Goal: Information Seeking & Learning: Learn about a topic

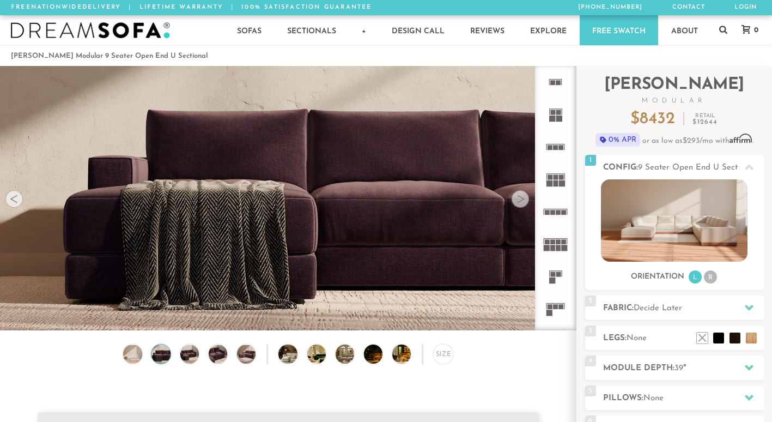
click at [522, 208] on div at bounding box center [520, 198] width 17 height 17
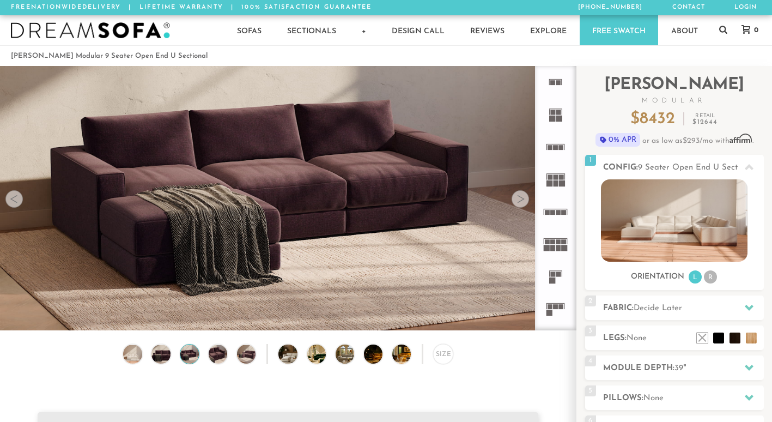
click at [522, 208] on div at bounding box center [520, 198] width 17 height 17
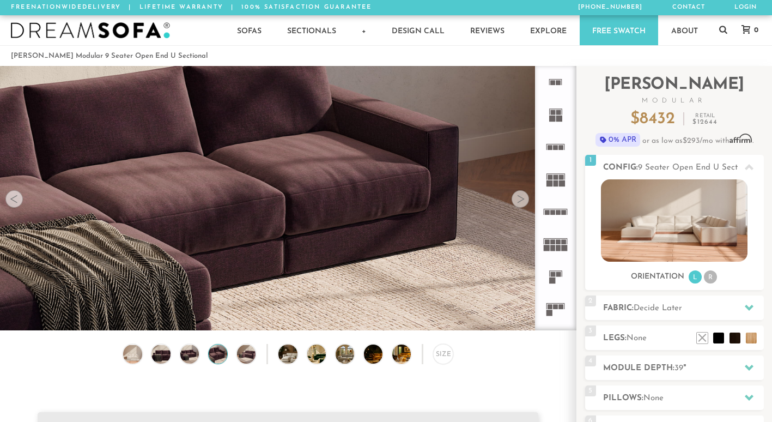
click at [522, 208] on div at bounding box center [520, 198] width 17 height 17
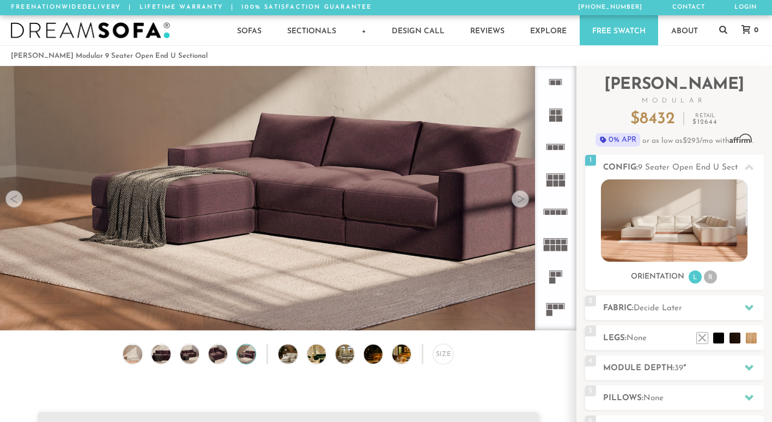
click at [554, 149] on rect at bounding box center [556, 147] width 5 height 5
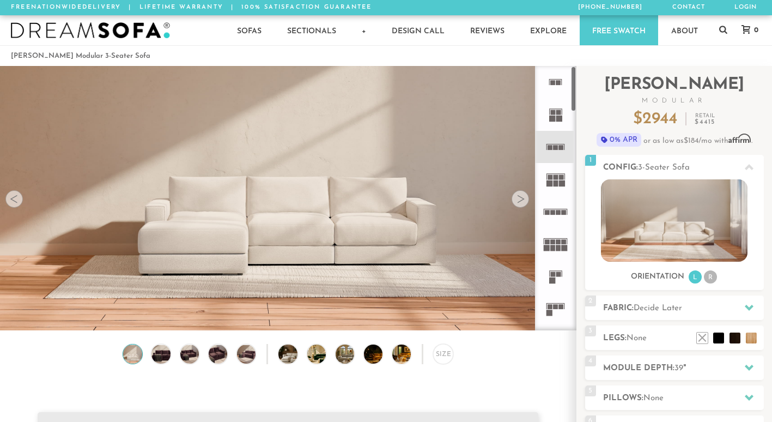
click at [551, 307] on rect at bounding box center [550, 306] width 5 height 5
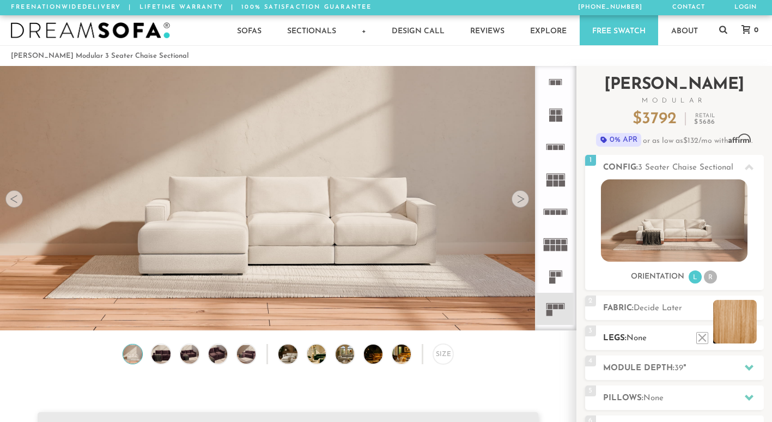
click at [755, 340] on li at bounding box center [735, 322] width 44 height 44
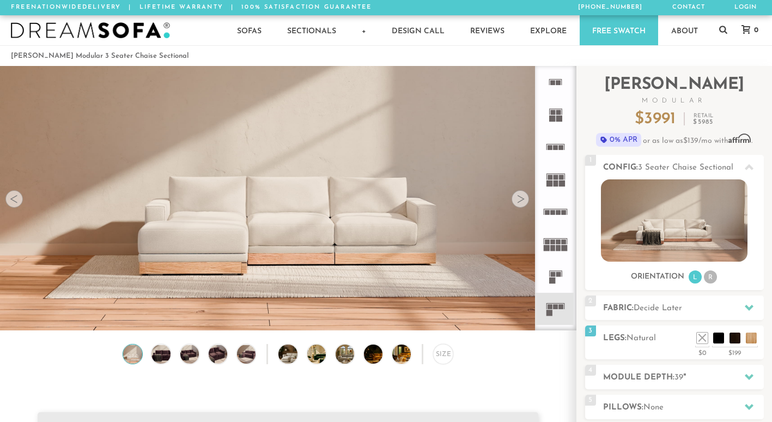
click at [524, 201] on div at bounding box center [520, 198] width 17 height 17
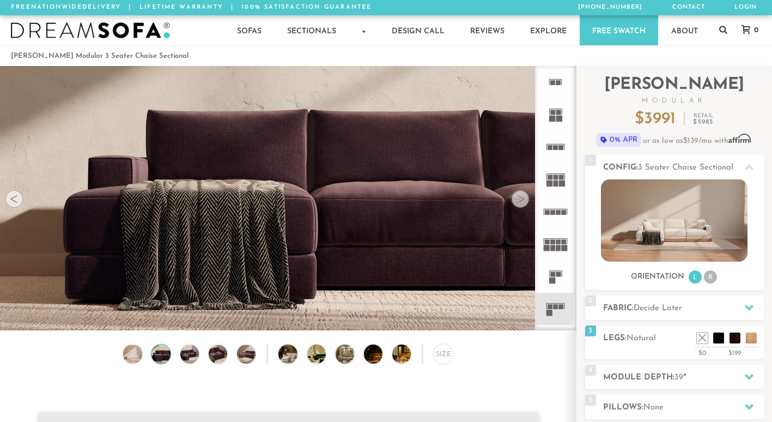
click at [524, 201] on div at bounding box center [520, 198] width 17 height 17
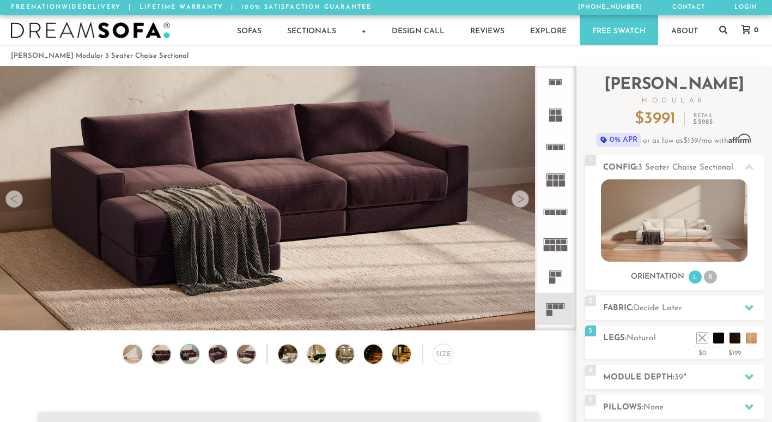
click at [524, 201] on div at bounding box center [520, 198] width 17 height 17
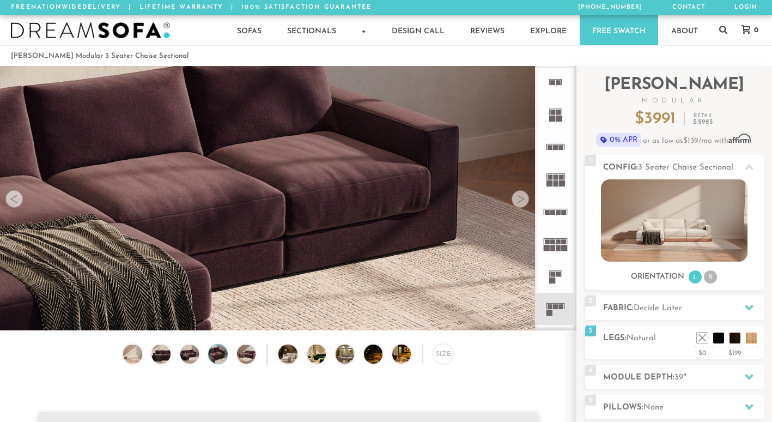
click at [524, 201] on div at bounding box center [520, 198] width 17 height 17
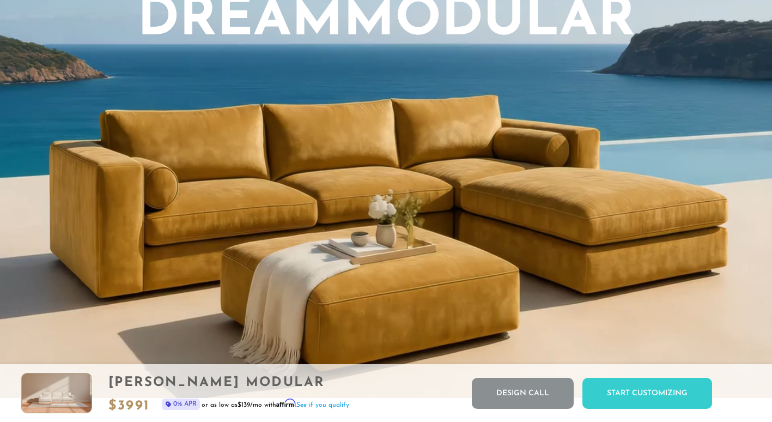
scroll to position [919, 0]
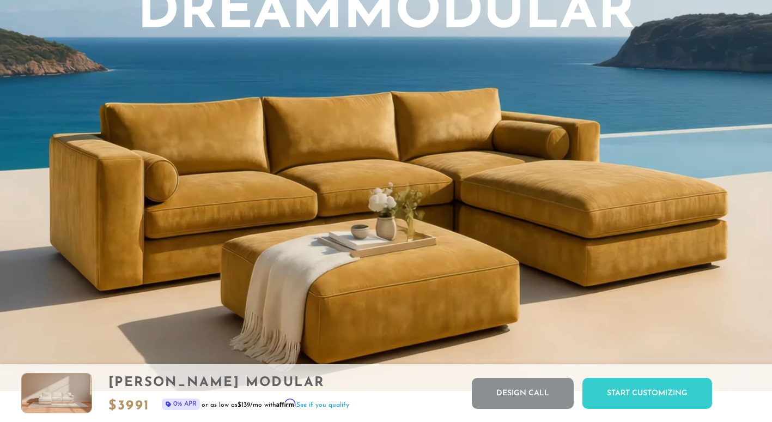
click at [526, 250] on video "Your browser does not support HTML5 video." at bounding box center [386, 100] width 772 height 582
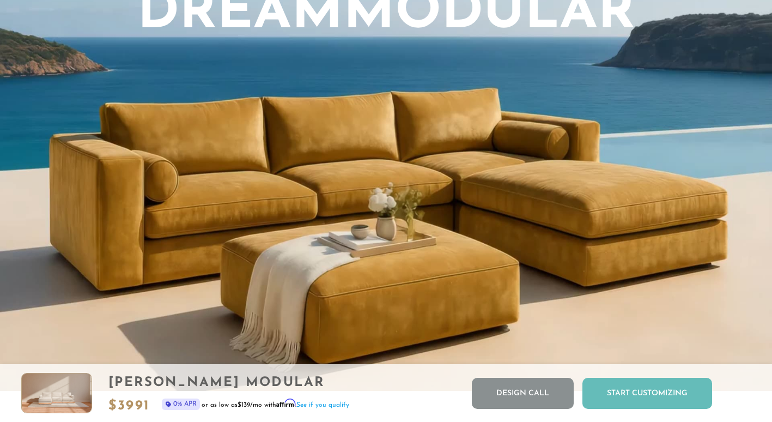
click at [628, 388] on div "Start Customizing" at bounding box center [648, 393] width 130 height 31
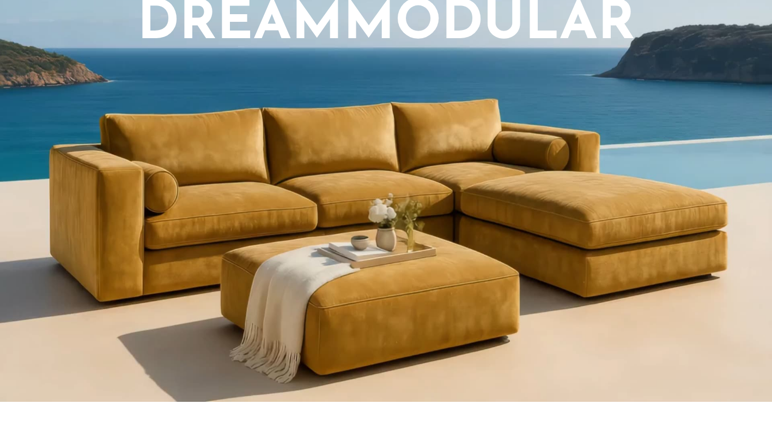
scroll to position [922, 0]
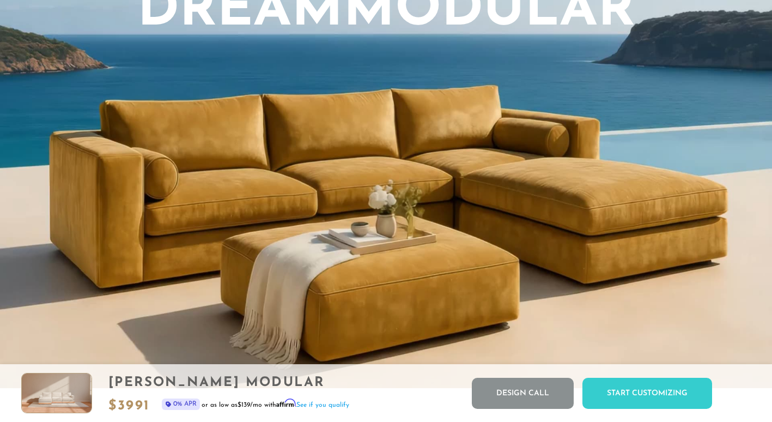
click at [340, 223] on video "Your browser does not support HTML5 video." at bounding box center [386, 97] width 772 height 582
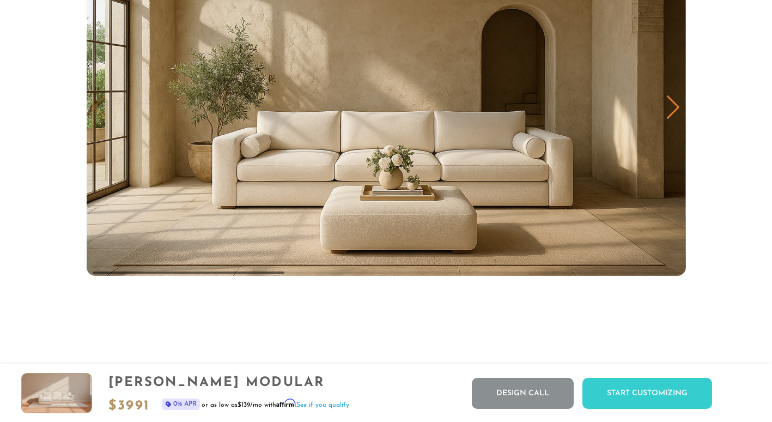
scroll to position [5384, 0]
click at [679, 114] on div "Next slide" at bounding box center [673, 107] width 15 height 24
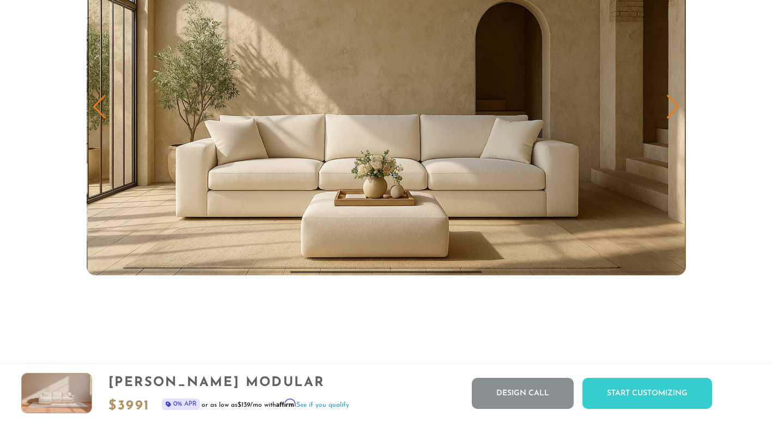
click at [676, 109] on div "Next slide" at bounding box center [673, 107] width 15 height 24
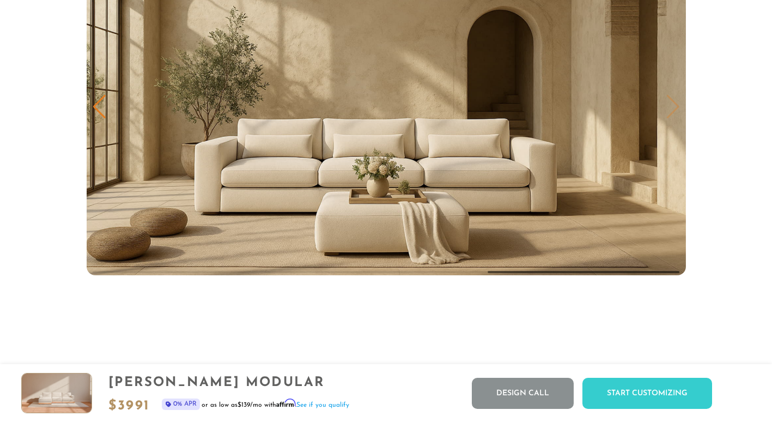
click at [676, 109] on img "3 / 3" at bounding box center [386, 106] width 599 height 337
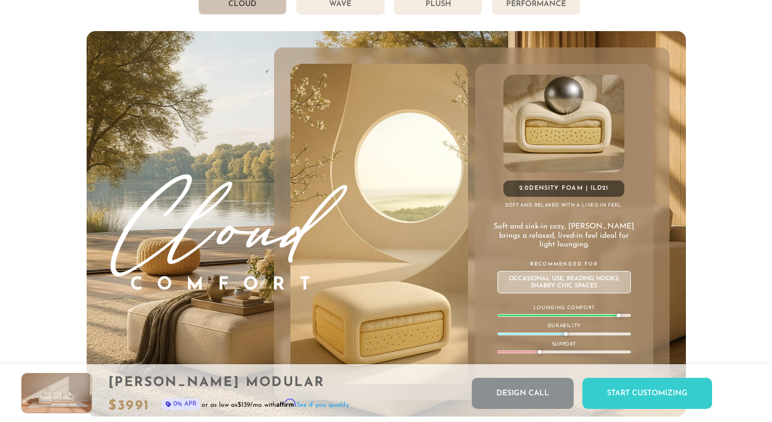
scroll to position [5837, 0]
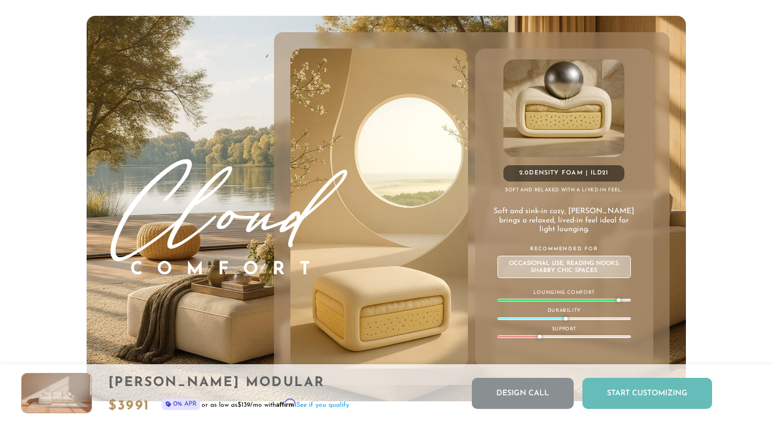
click at [634, 399] on div "Start Customizing" at bounding box center [648, 393] width 130 height 31
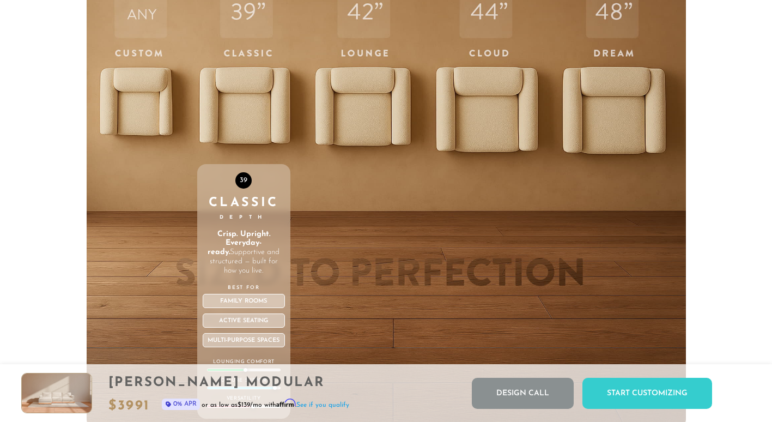
scroll to position [3615, 0]
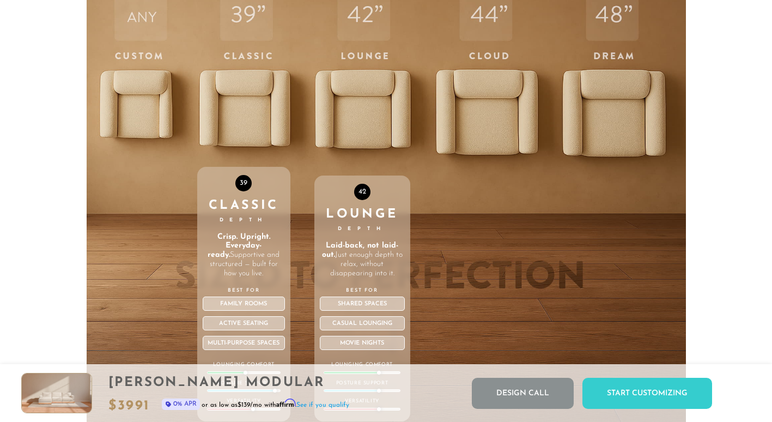
click at [393, 121] on div "42 Lounge Depth Laid-back, not laid-out. Just enough depth to relax, without di…" at bounding box center [362, 198] width 96 height 463
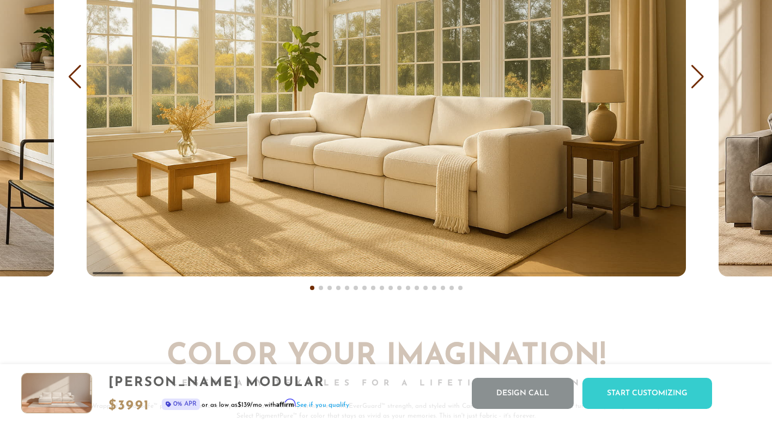
scroll to position [6510, 0]
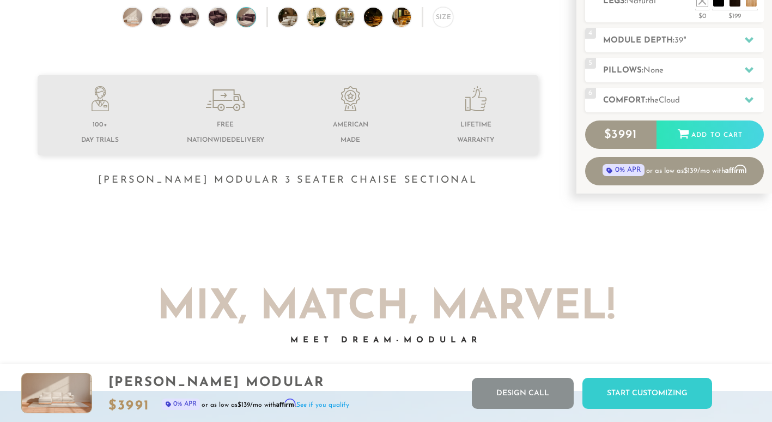
scroll to position [0, 0]
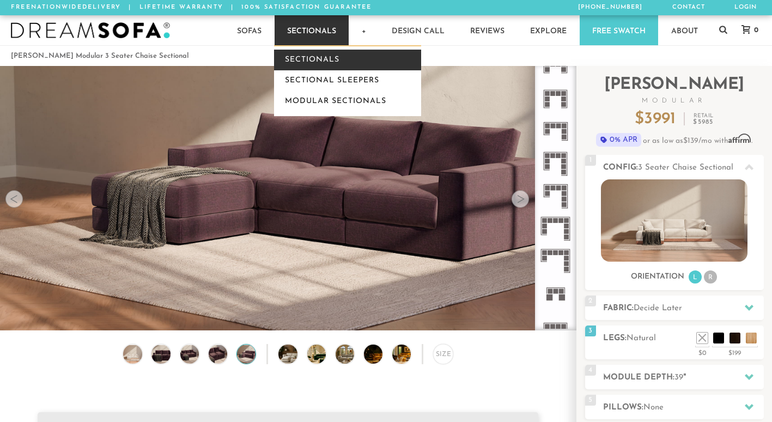
click at [318, 57] on link "Sectionals" at bounding box center [347, 60] width 147 height 21
